Goal: Answer question/provide support

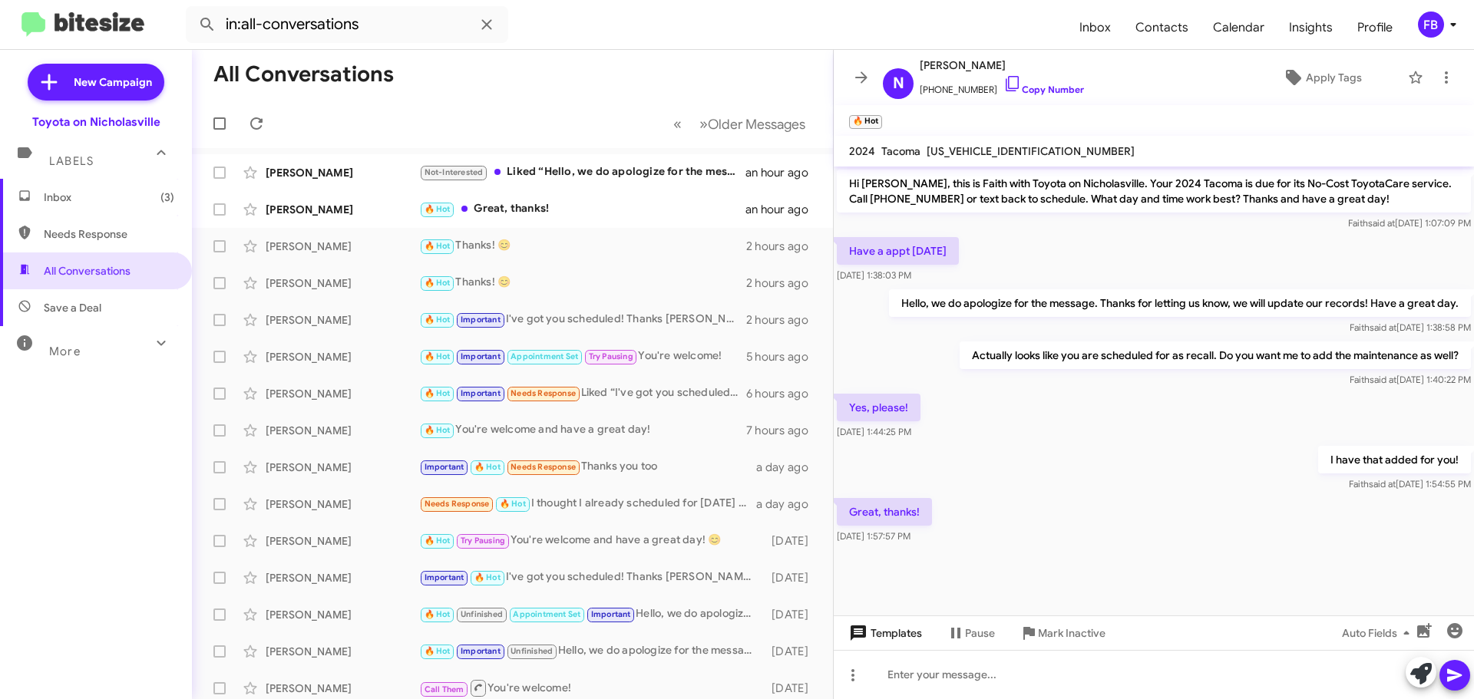
click at [870, 638] on span "Templates" at bounding box center [884, 634] width 76 height 28
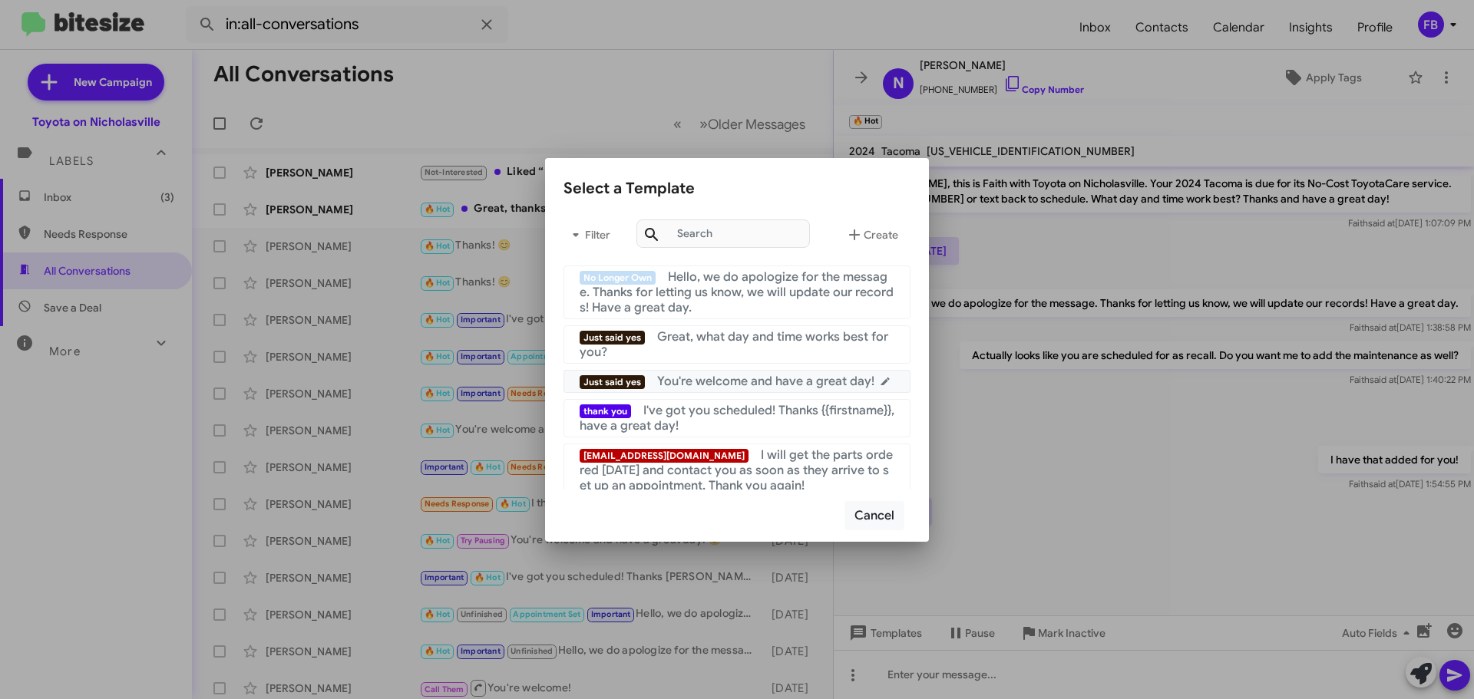
click at [748, 379] on span "You're welcome and have a great day!" at bounding box center [765, 381] width 217 height 15
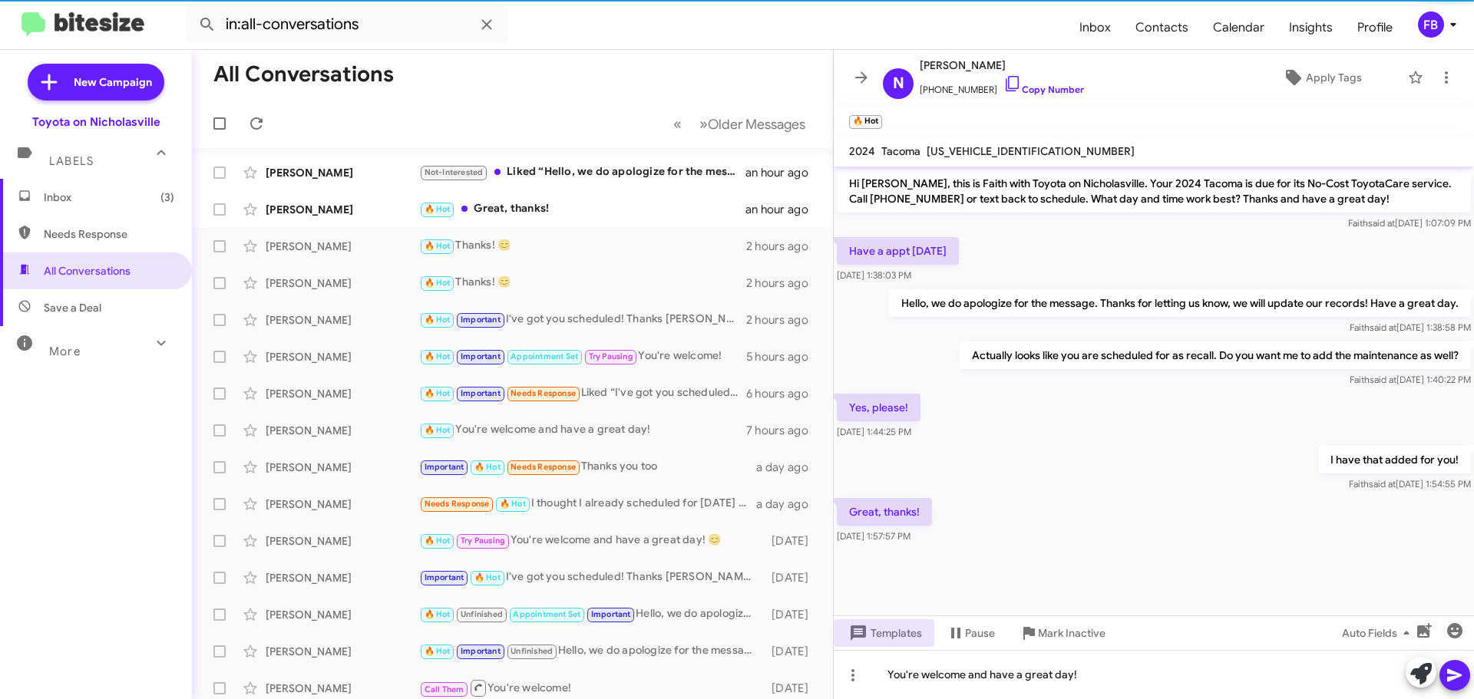
click at [1463, 670] on icon at bounding box center [1455, 675] width 18 height 18
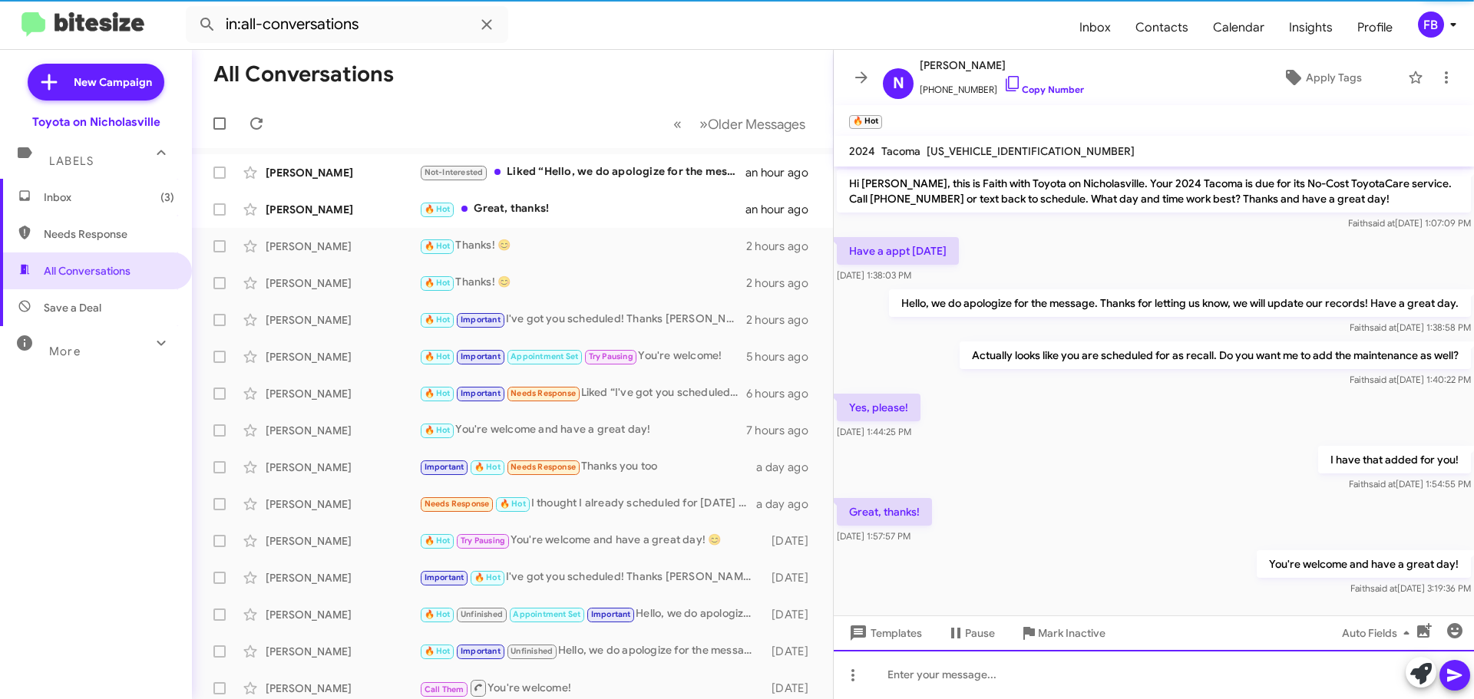
scroll to position [15, 0]
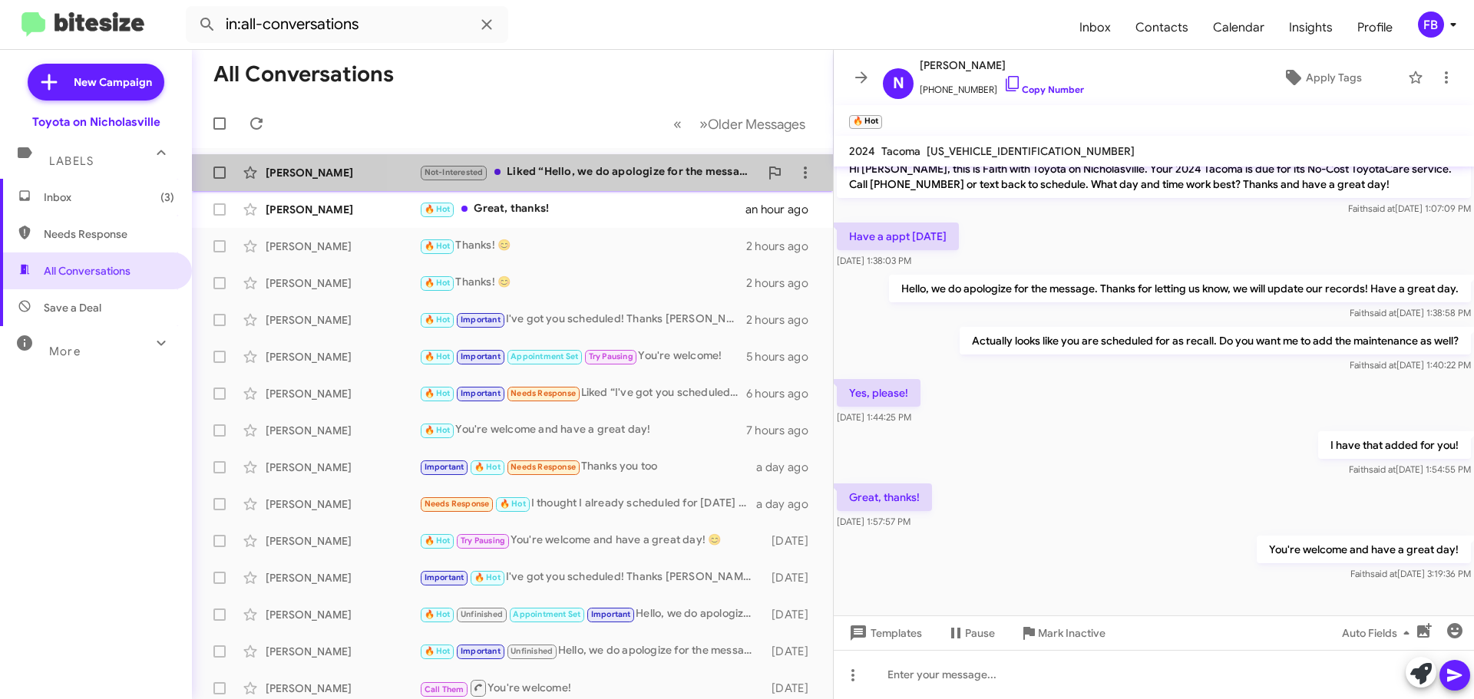
click at [655, 180] on div "Not-Interested Liked “Hello, we do apologize for the message. Thanks for lettin…" at bounding box center [589, 173] width 340 height 18
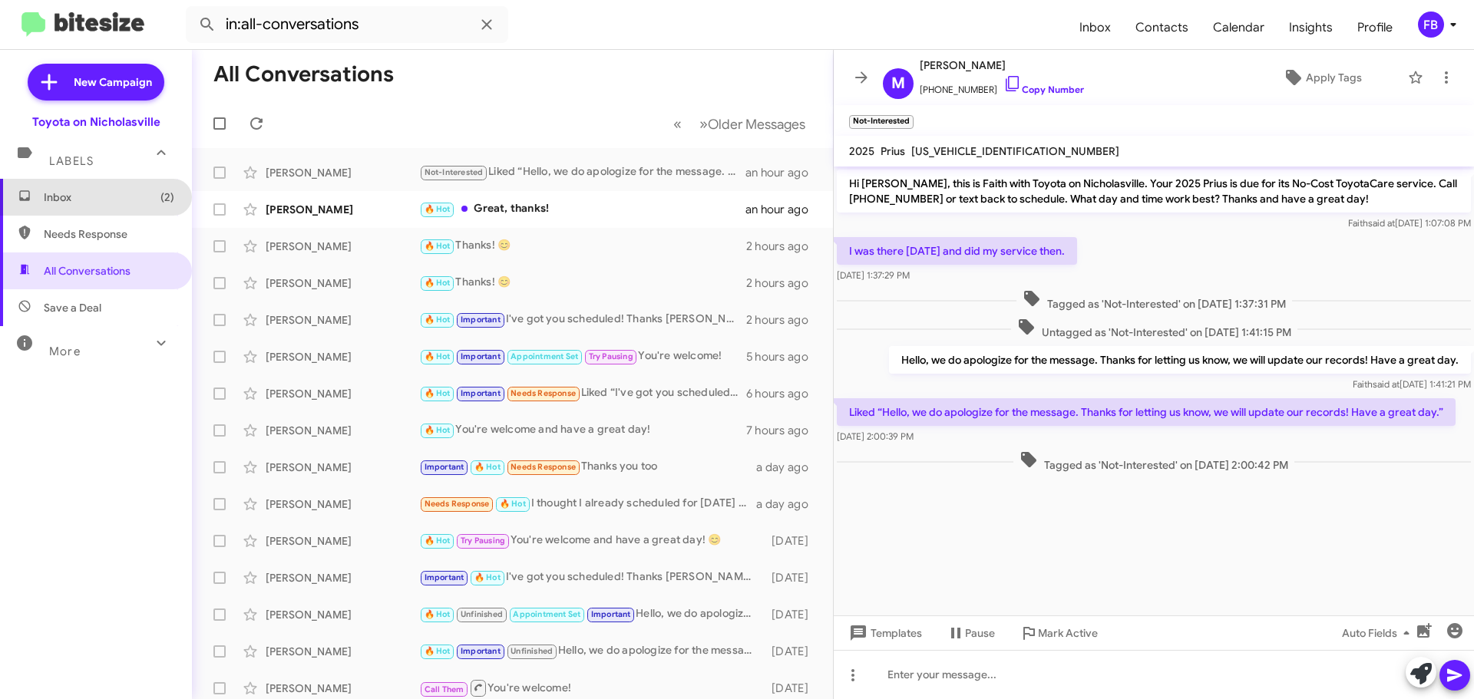
click at [108, 199] on span "Inbox (2)" at bounding box center [109, 197] width 131 height 15
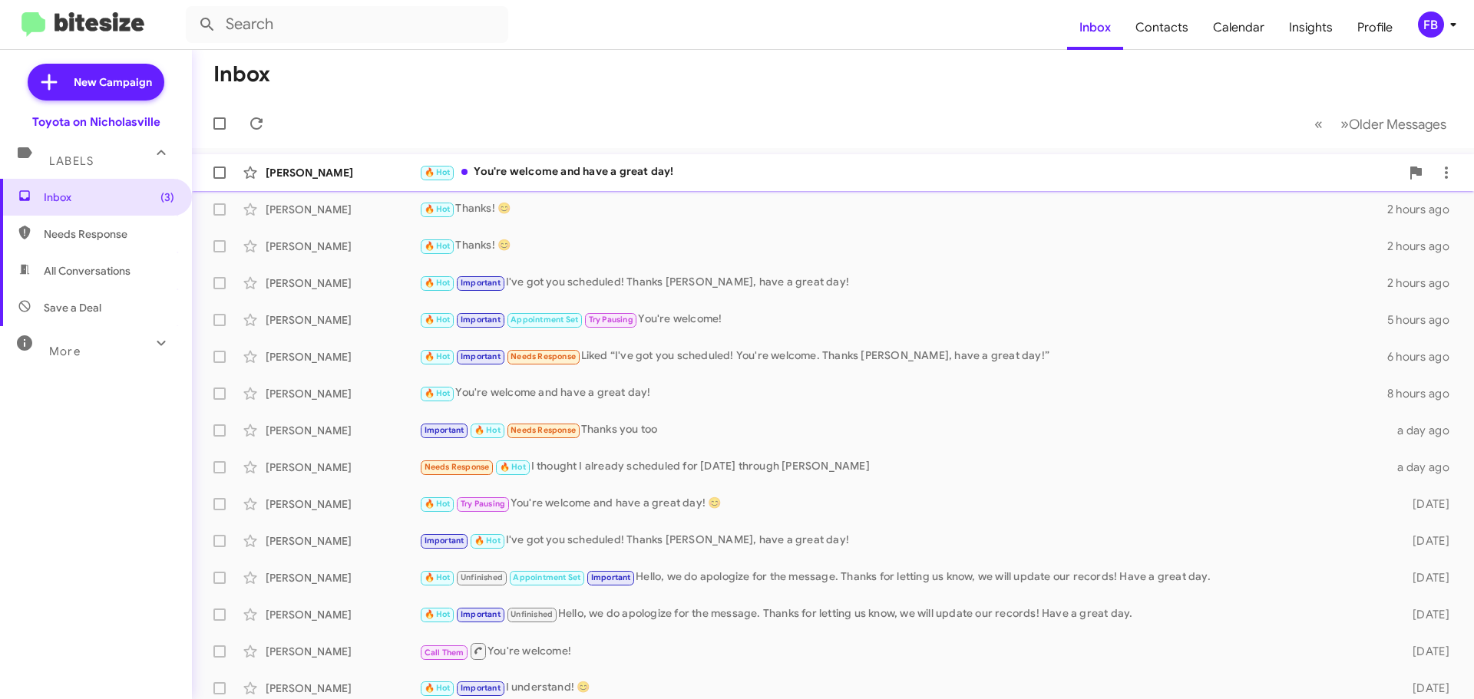
click at [665, 172] on div "🔥 Hot You're welcome and have a great day!" at bounding box center [909, 173] width 981 height 18
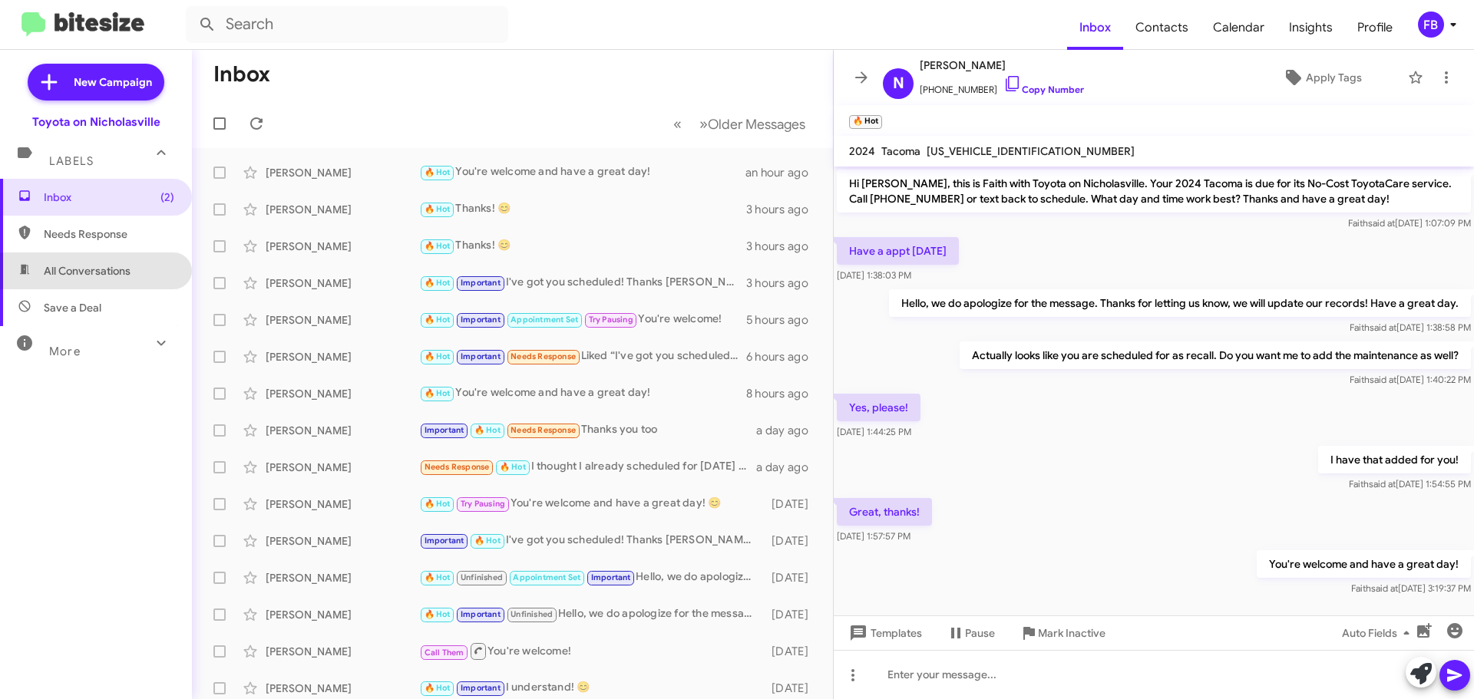
click at [113, 280] on span "All Conversations" at bounding box center [96, 271] width 192 height 37
type input "in:all-conversations"
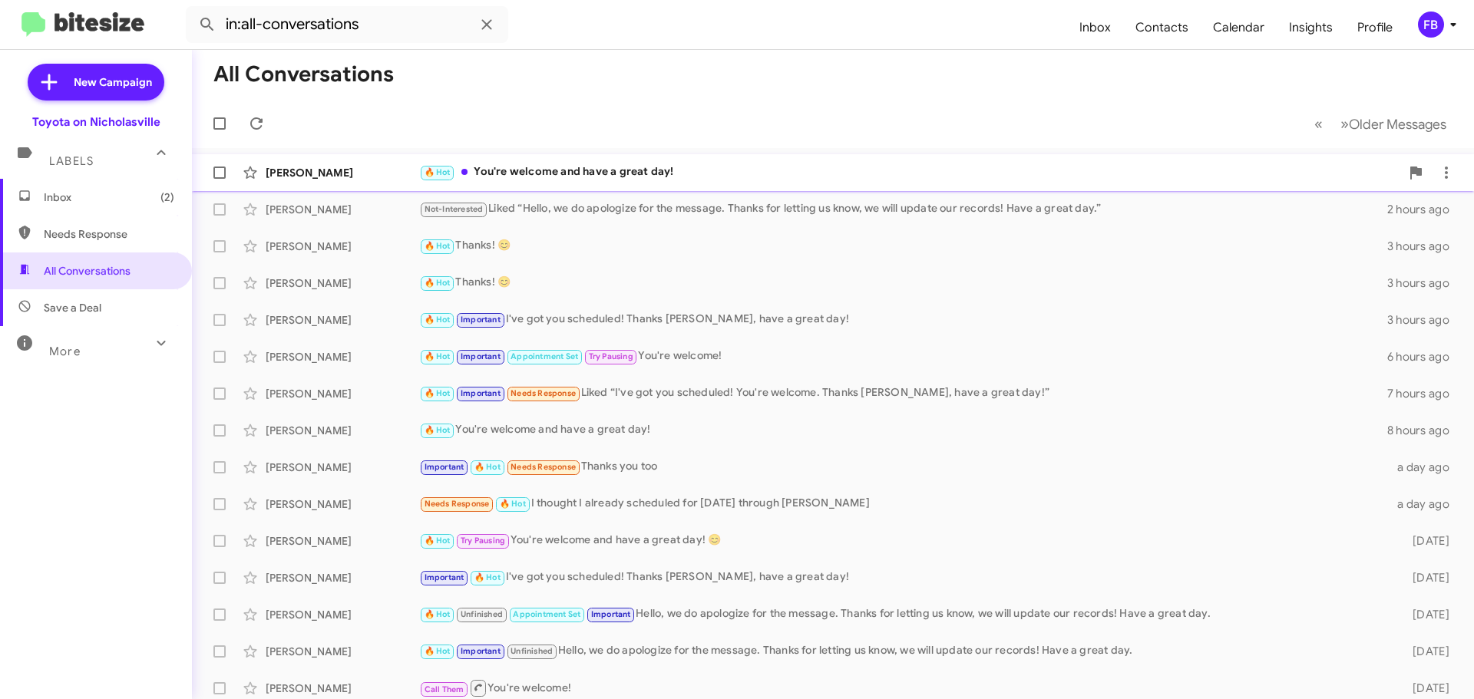
click at [631, 169] on div "🔥 Hot You're welcome and have a great day!" at bounding box center [909, 173] width 981 height 18
